Goal: Use online tool/utility

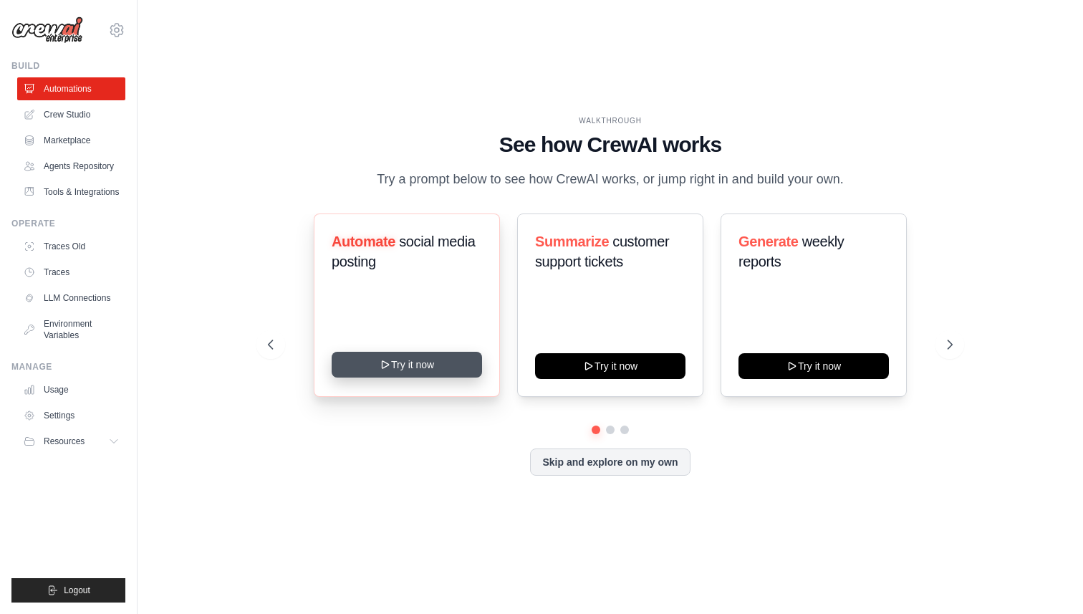
click at [410, 352] on div "Automate social media posting Try it now" at bounding box center [407, 304] width 186 height 183
click at [435, 359] on button "Try it now" at bounding box center [407, 365] width 150 height 26
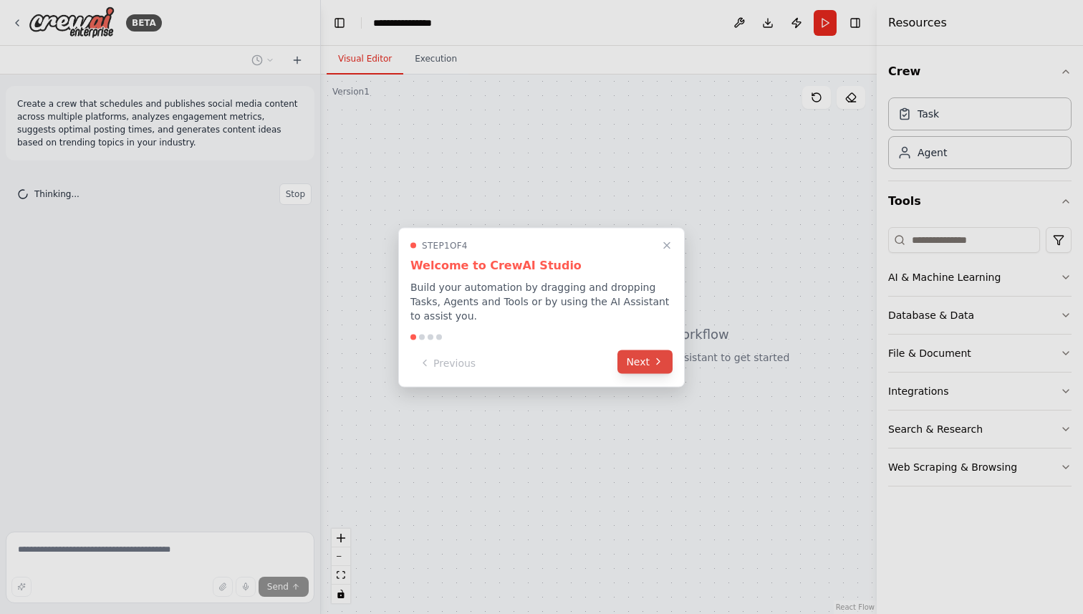
click at [640, 364] on button "Next" at bounding box center [644, 362] width 55 height 24
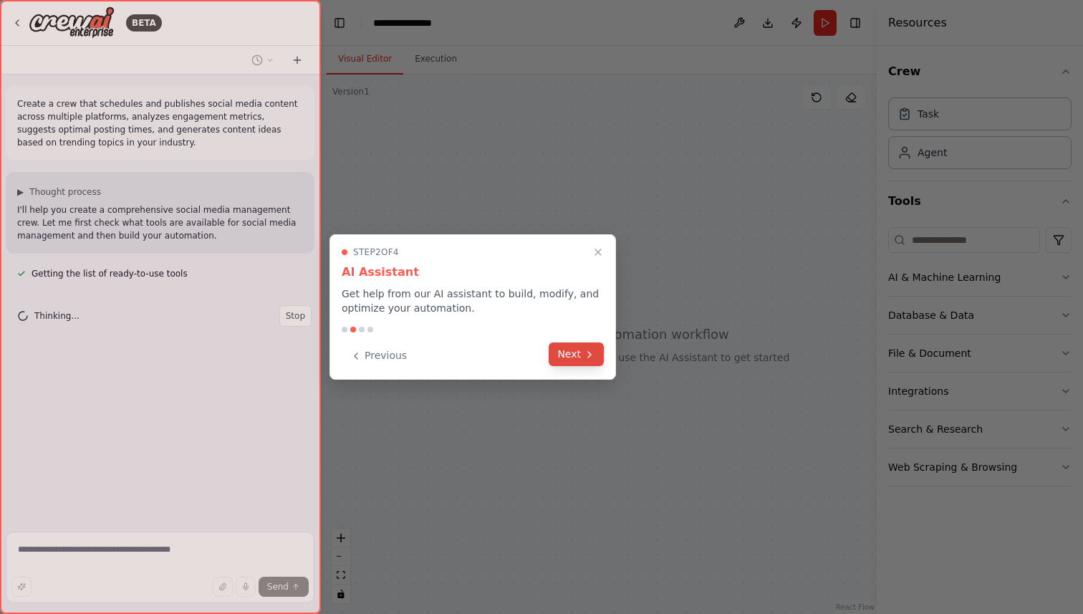
click at [584, 356] on icon at bounding box center [589, 354] width 11 height 11
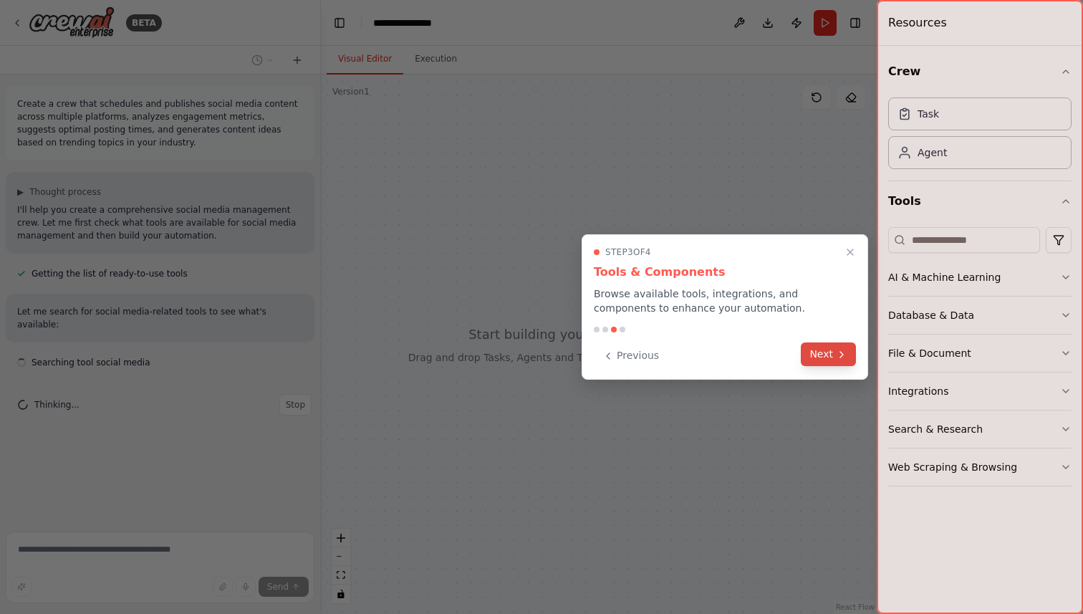
click at [817, 361] on button "Next" at bounding box center [828, 354] width 55 height 24
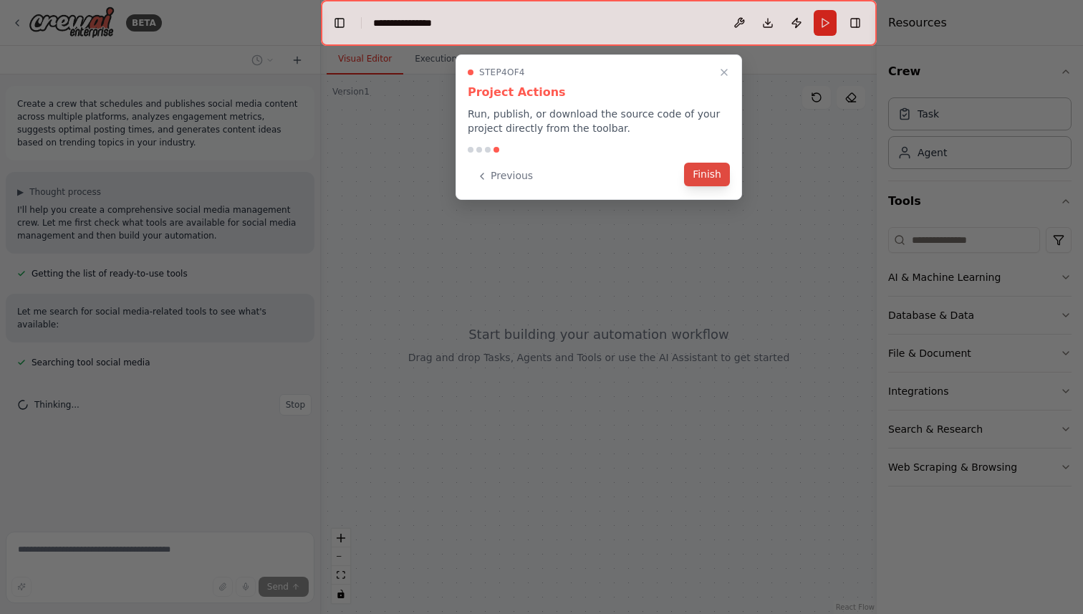
click at [706, 181] on button "Finish" at bounding box center [707, 175] width 46 height 24
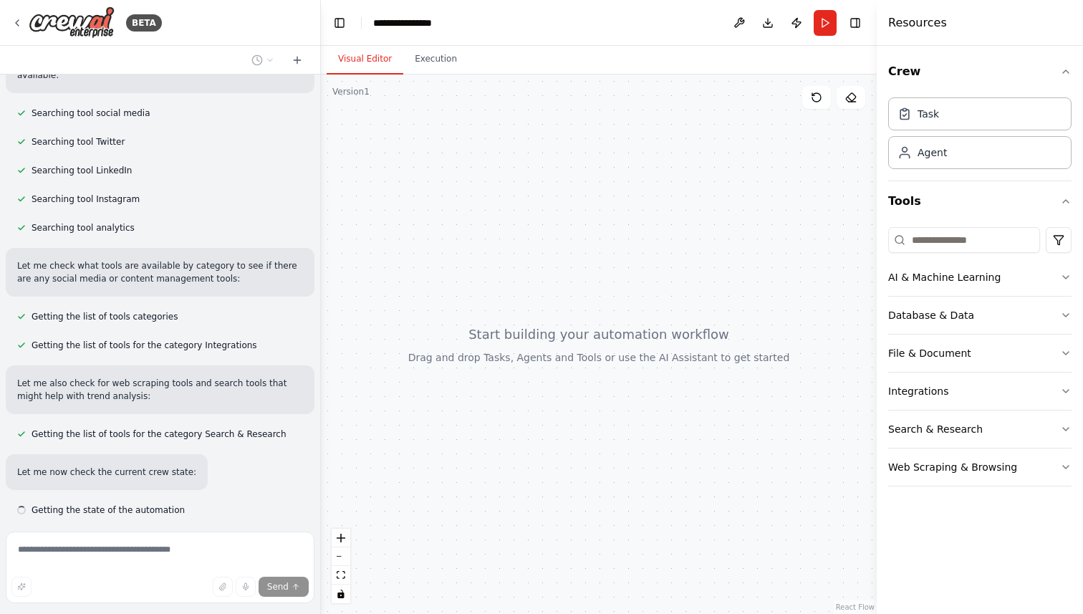
scroll to position [296, 0]
